Goal: Information Seeking & Learning: Learn about a topic

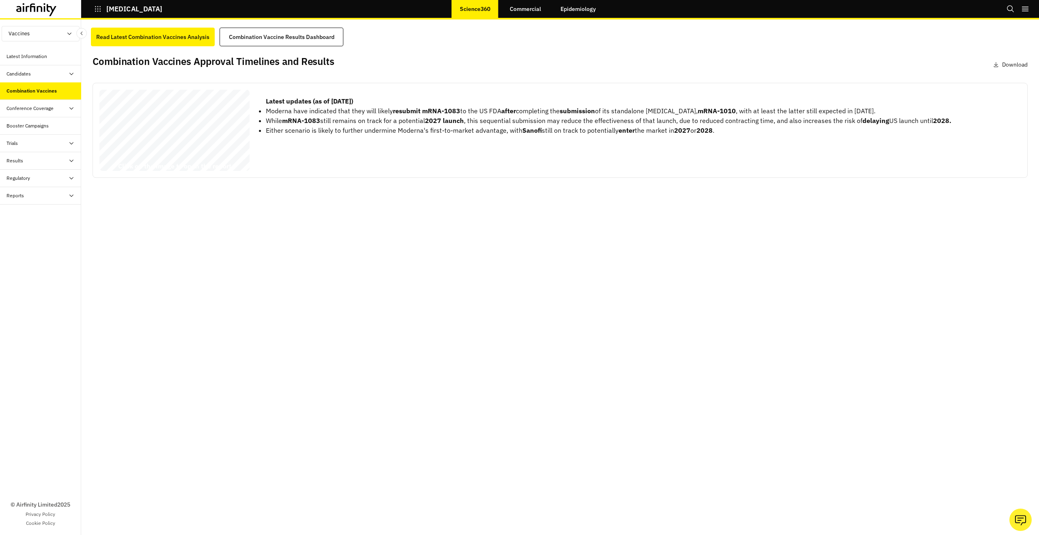
click at [46, 11] on icon at bounding box center [36, 9] width 41 height 13
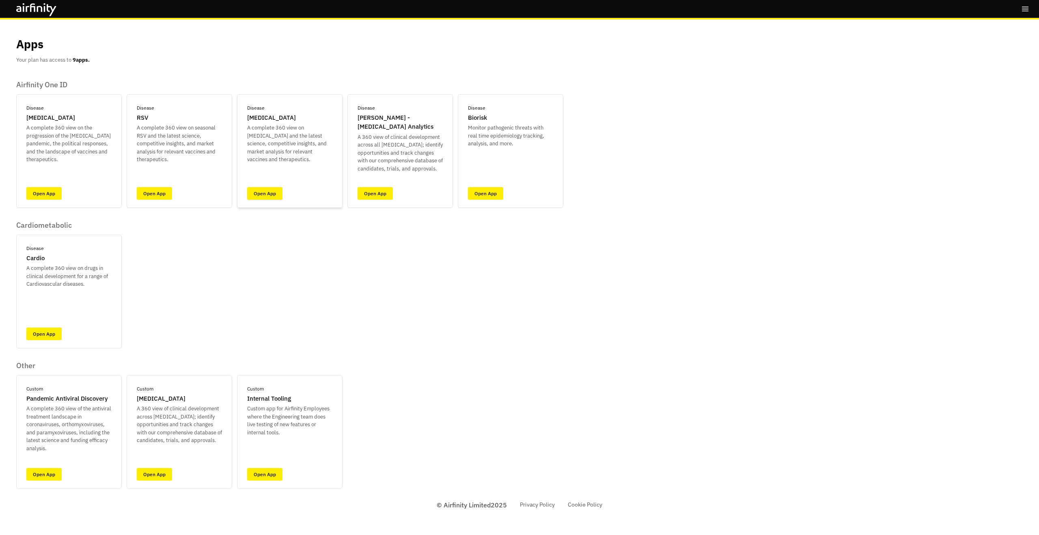
click at [269, 197] on link "Open App" at bounding box center [264, 193] width 35 height 13
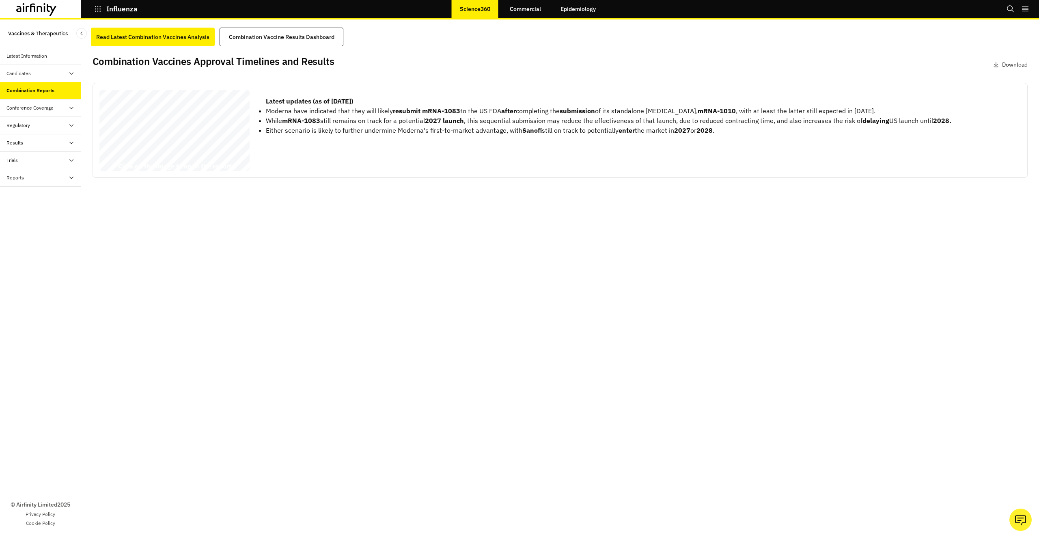
click at [45, 2] on div at bounding box center [40, 9] width 81 height 18
click at [43, 6] on icon at bounding box center [36, 9] width 41 height 13
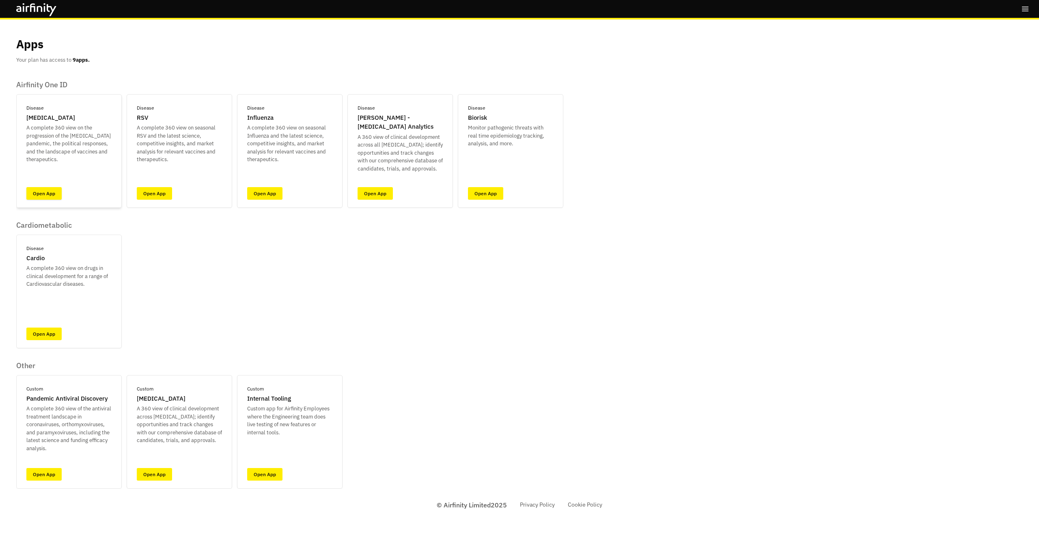
click at [53, 193] on link "Open App" at bounding box center [43, 193] width 35 height 13
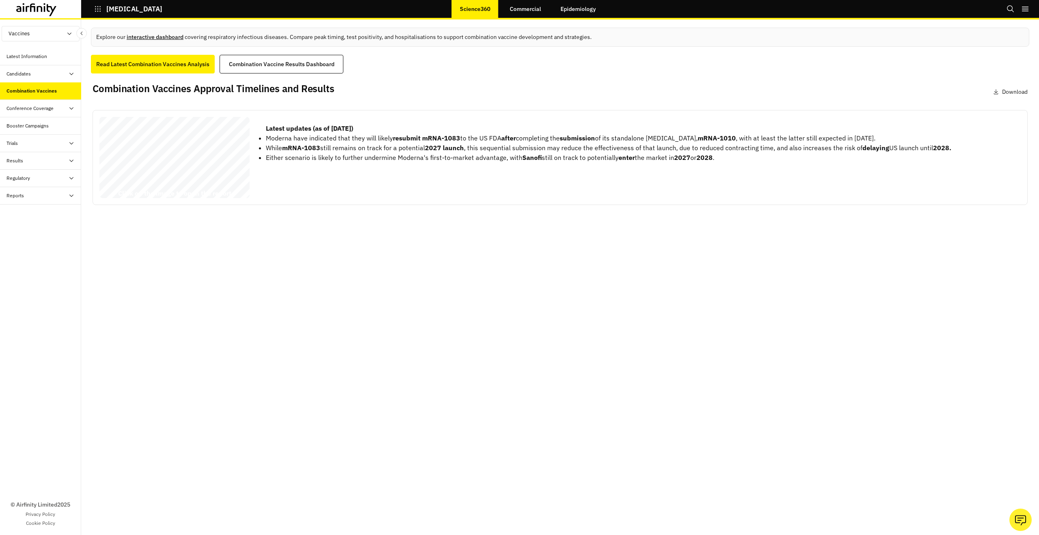
click at [160, 36] on link "interactive dashboard" at bounding box center [155, 36] width 57 height 7
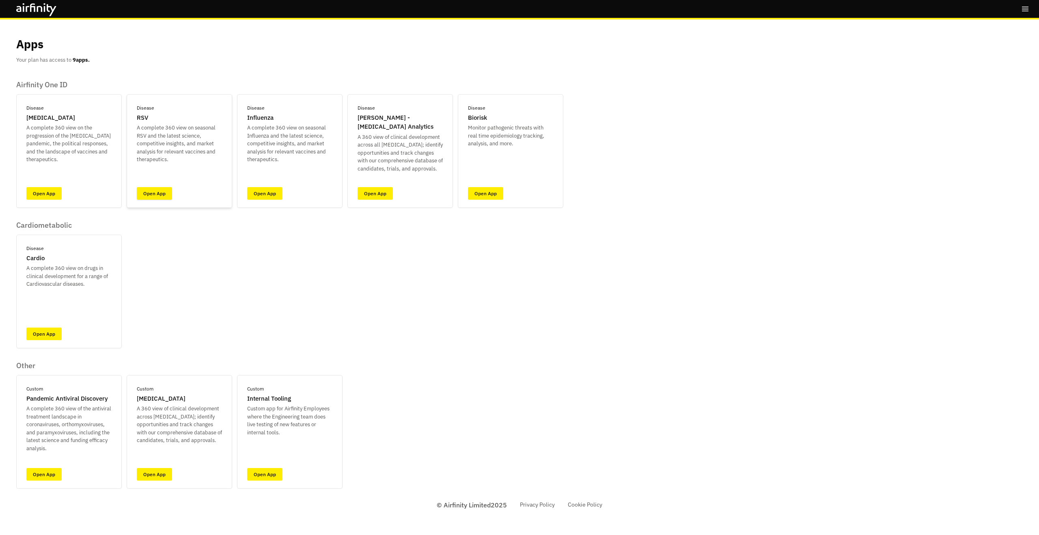
click at [159, 194] on link "Open App" at bounding box center [154, 193] width 35 height 13
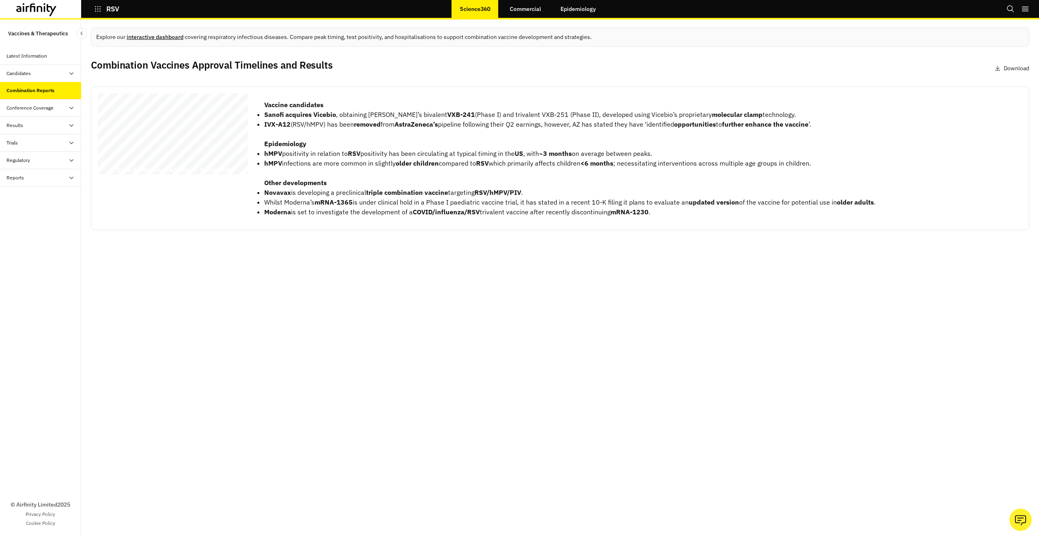
click at [140, 37] on link "interactive dashboard" at bounding box center [155, 36] width 57 height 7
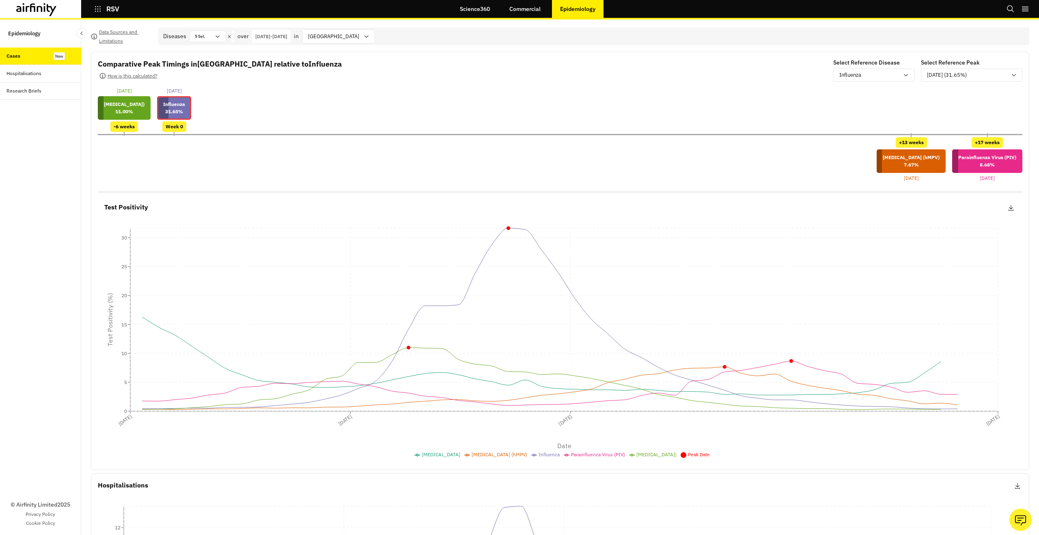
click at [54, 8] on icon at bounding box center [36, 9] width 41 height 13
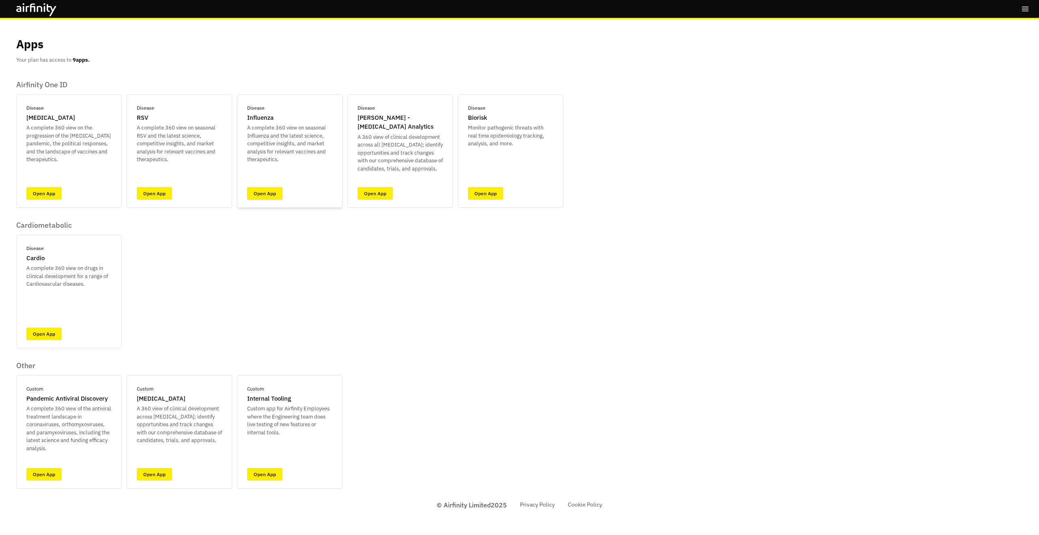
click at [263, 190] on link "Open App" at bounding box center [264, 193] width 35 height 13
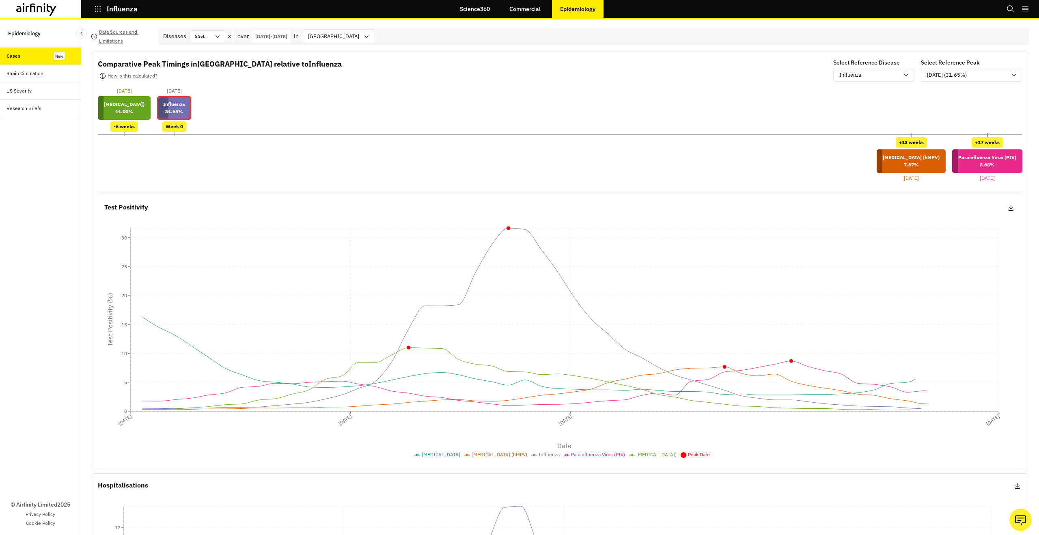
click at [19, 9] on icon at bounding box center [18, 9] width 5 height 6
